Goal: Transaction & Acquisition: Purchase product/service

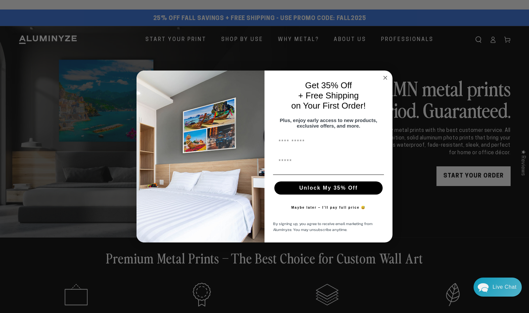
drag, startPoint x: 363, startPoint y: 17, endPoint x: 344, endPoint y: 17, distance: 19.0
click at [384, 76] on icon "Close dialog" at bounding box center [385, 77] width 3 height 3
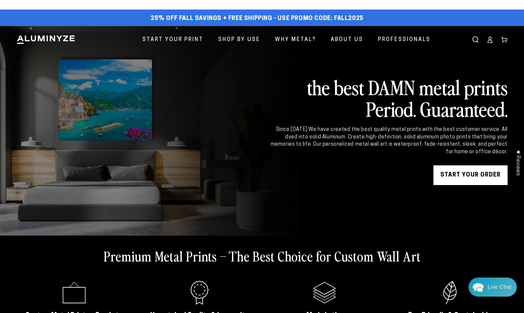
click at [490, 40] on icon at bounding box center [490, 41] width 4 height 3
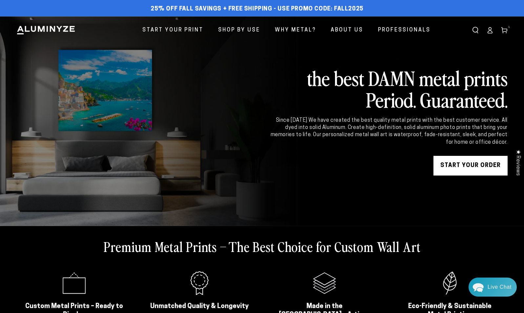
click at [505, 28] on icon at bounding box center [504, 30] width 7 height 7
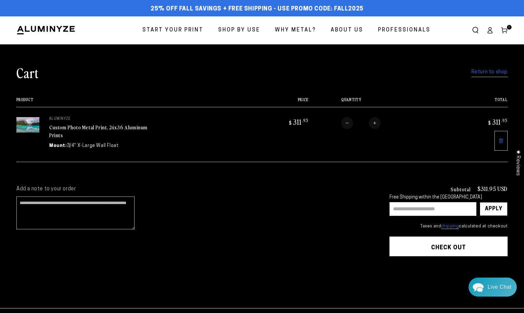
click at [500, 138] on icon at bounding box center [501, 140] width 5 height 5
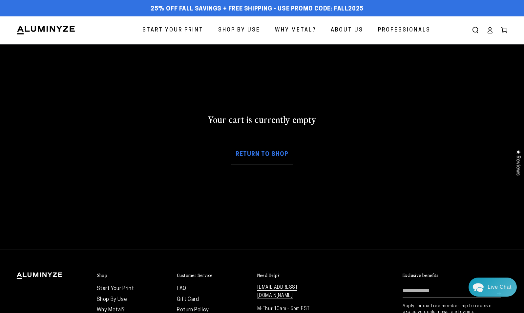
click at [273, 155] on link "Return to shop" at bounding box center [262, 155] width 63 height 20
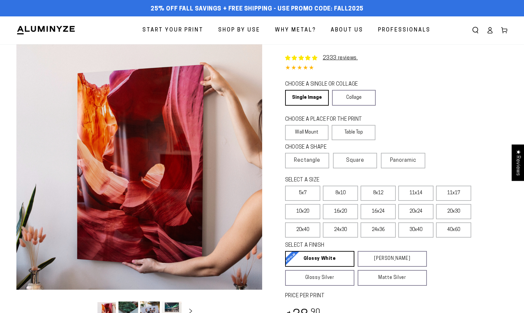
select select "**********"
click at [383, 231] on label "24x36" at bounding box center [378, 230] width 35 height 15
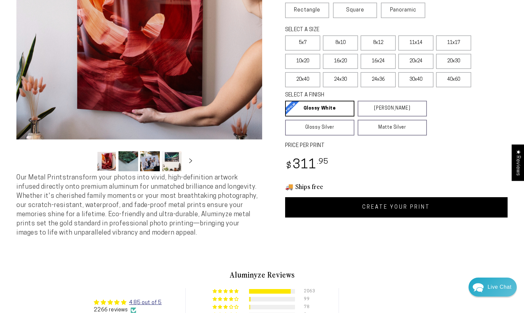
scroll to position [156, 0]
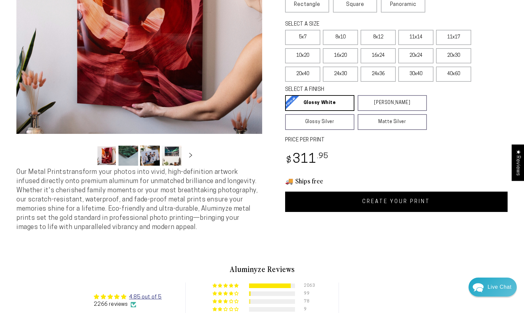
click at [396, 196] on link "CREATE YOUR PRINT" at bounding box center [396, 202] width 223 height 20
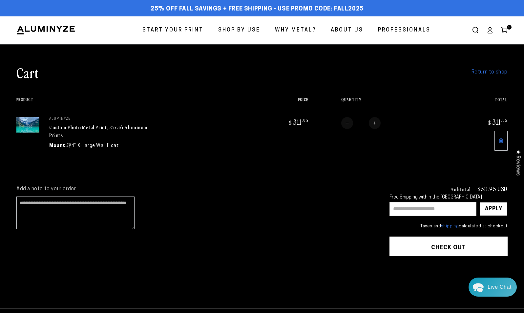
click at [416, 209] on input "text" at bounding box center [433, 209] width 87 height 14
click at [490, 209] on div "Apply" at bounding box center [493, 209] width 17 height 13
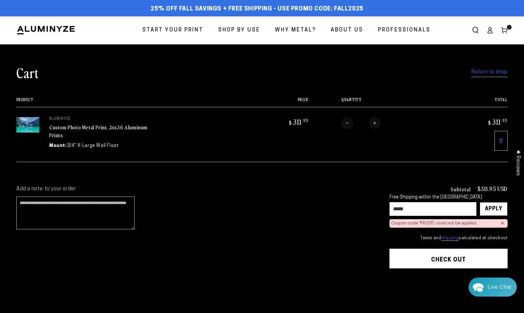
drag, startPoint x: 419, startPoint y: 204, endPoint x: 376, endPoint y: 203, distance: 42.7
click at [376, 203] on div "Add a note to your order Subtotal $311.95 USD Free Shipping within the [GEOGRAP…" at bounding box center [261, 247] width 491 height 123
type input "******"
click at [490, 212] on div "Apply" at bounding box center [493, 209] width 17 height 13
drag, startPoint x: 418, startPoint y: 205, endPoint x: 375, endPoint y: 211, distance: 43.4
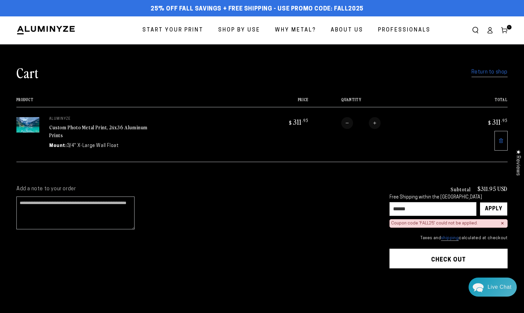
click at [375, 211] on div "Add a note to your order Subtotal $311.95 USD Free Shipping within the [GEOGRAP…" at bounding box center [261, 247] width 491 height 123
click at [74, 128] on link "Custom Photo Metal Print, 24x36 Aluminum Prints" at bounding box center [98, 131] width 98 height 16
